Goal: Task Accomplishment & Management: Manage account settings

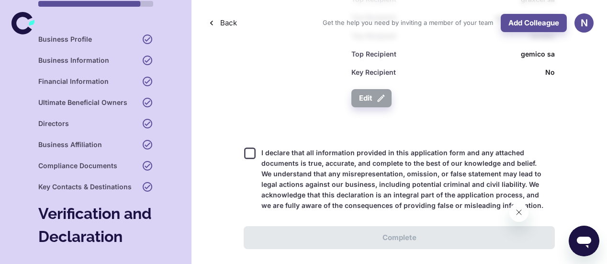
scroll to position [1306, 0]
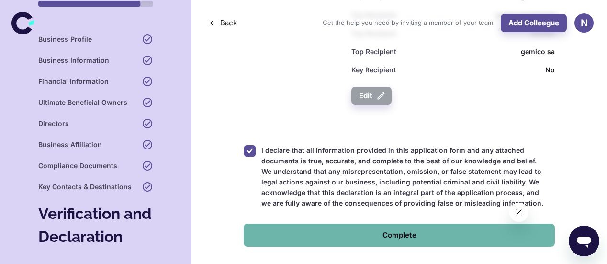
click at [440, 237] on button "Complete" at bounding box center [398, 234] width 311 height 23
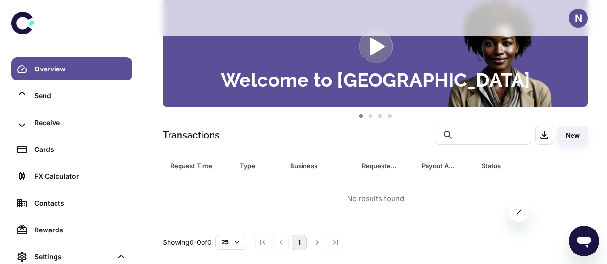
scroll to position [92, 0]
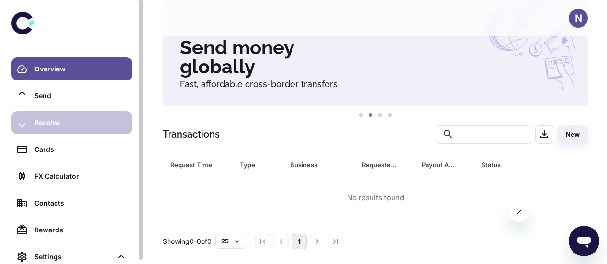
click at [41, 117] on div "Receive" at bounding box center [80, 122] width 92 height 11
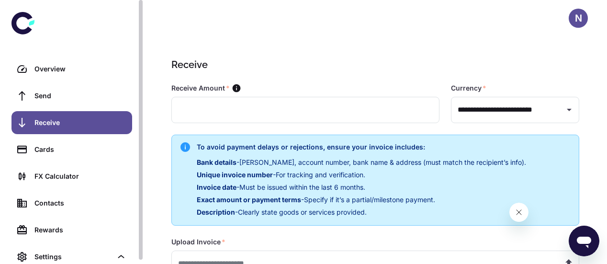
type input "**********"
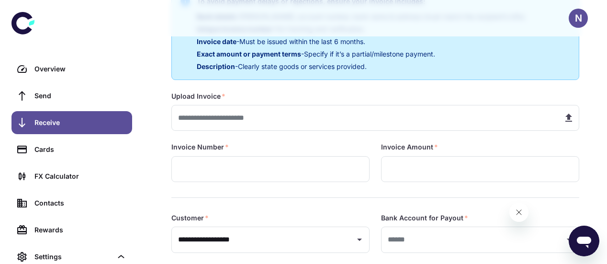
scroll to position [144, 0]
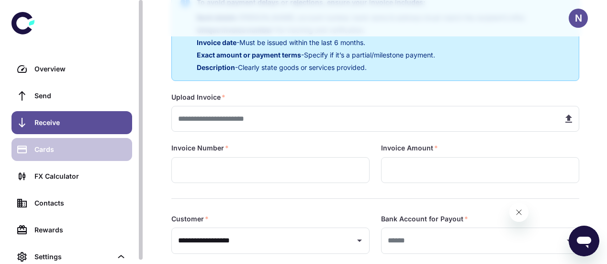
click at [33, 155] on link "Cards" at bounding box center [71, 149] width 121 height 23
